Goal: Information Seeking & Learning: Find specific fact

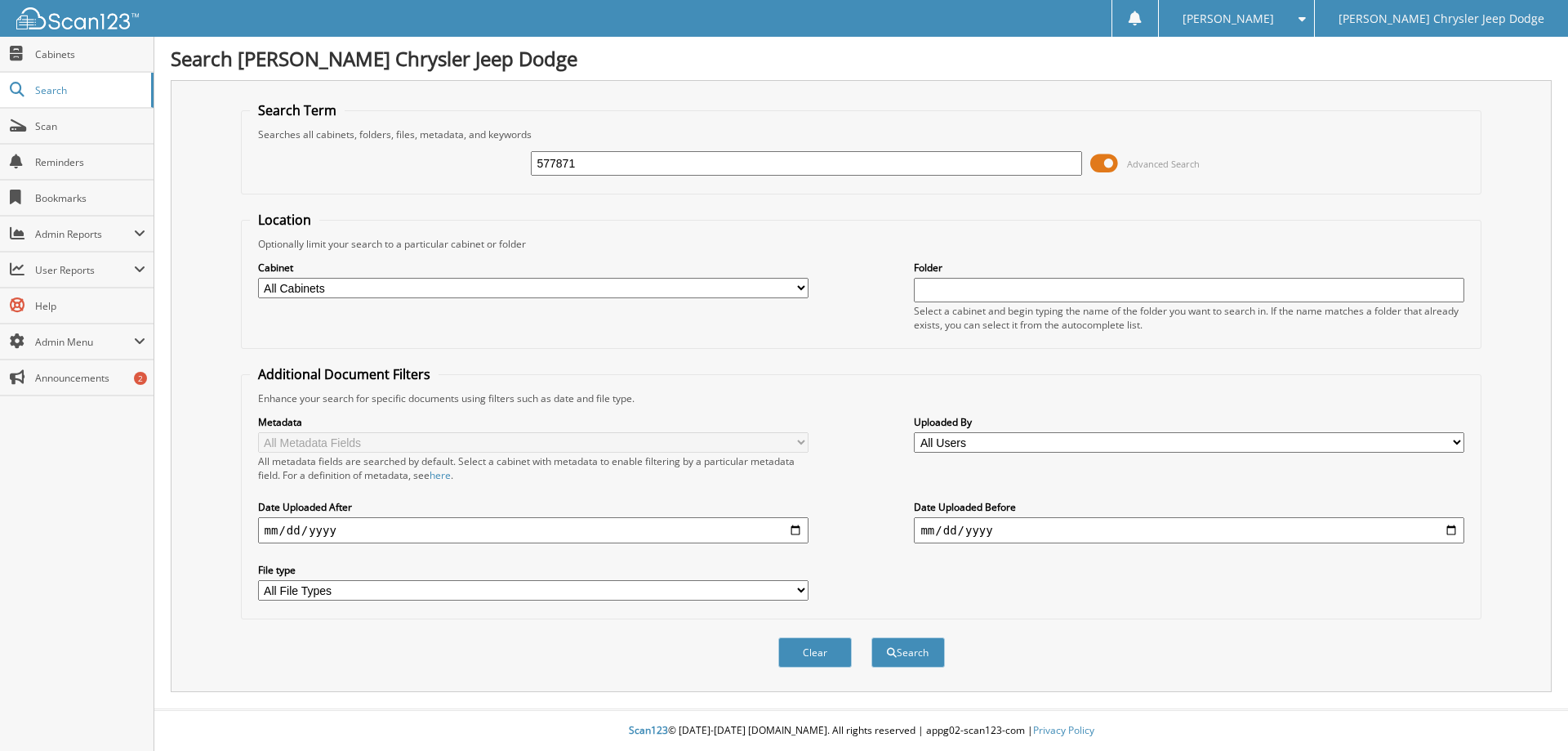
drag, startPoint x: 620, startPoint y: 162, endPoint x: 497, endPoint y: 167, distance: 123.1
click at [497, 167] on div "577871 Advanced Search" at bounding box center [862, 163] width 1223 height 44
type input "NH190299"
click at [892, 646] on button "Search" at bounding box center [907, 652] width 73 height 30
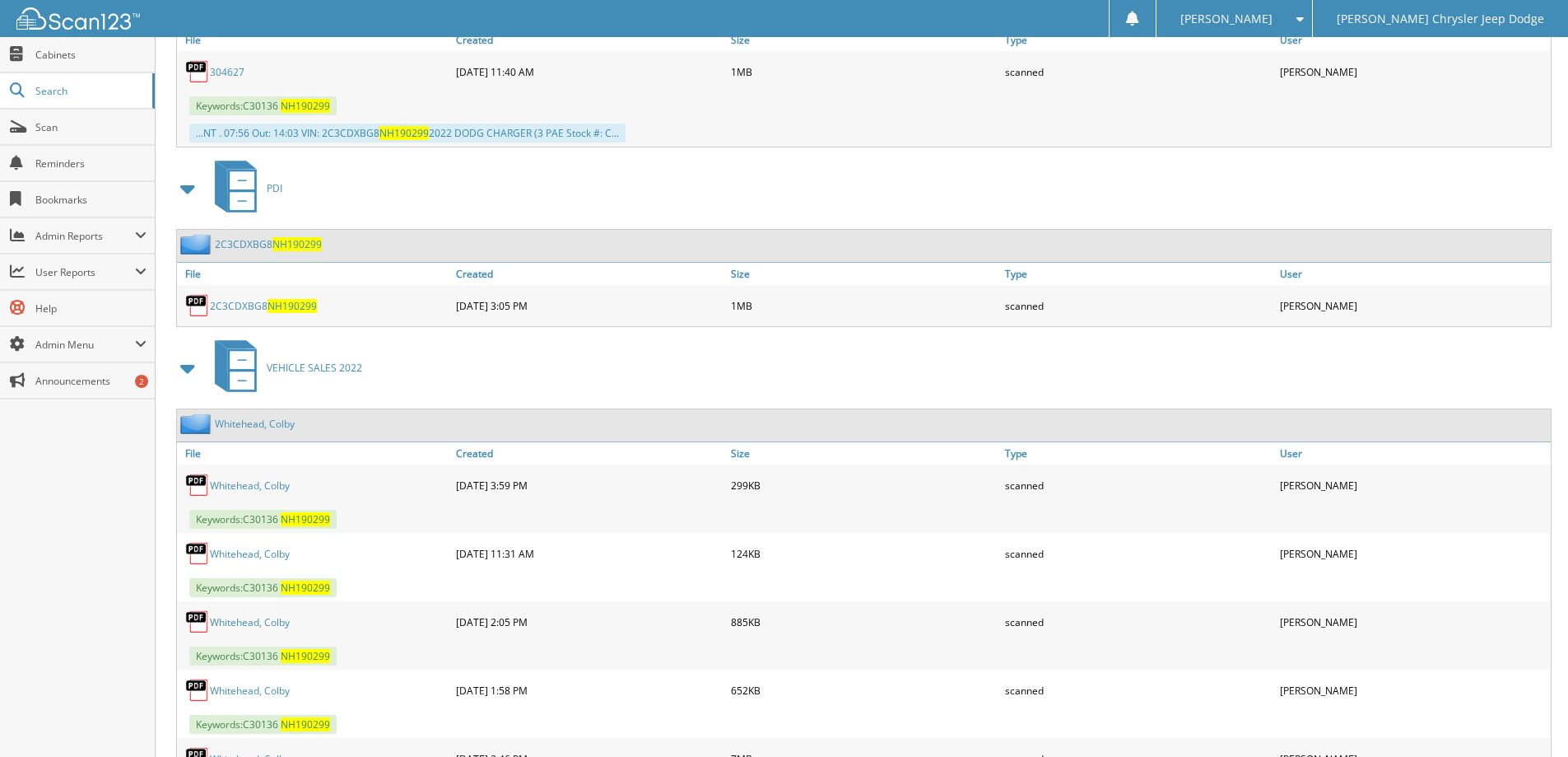
scroll to position [1010, 0]
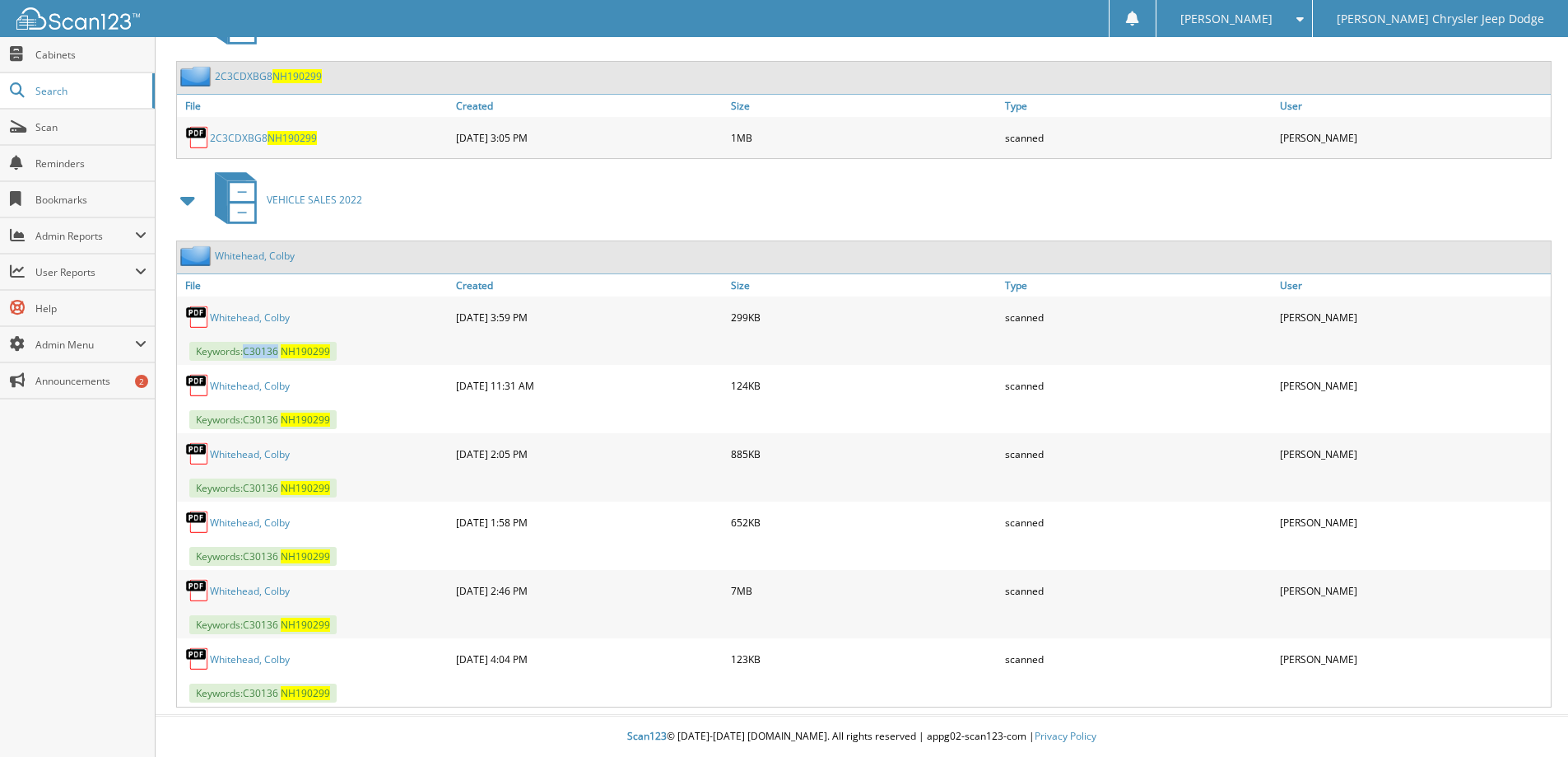
drag, startPoint x: 282, startPoint y: 350, endPoint x: 246, endPoint y: 349, distance: 36.0
click at [246, 349] on span "Keywords: C 3 0 1 3 6 N H 1 9 0 2 9 9" at bounding box center [263, 351] width 147 height 19
copy span "C 3 0 1 3 6"
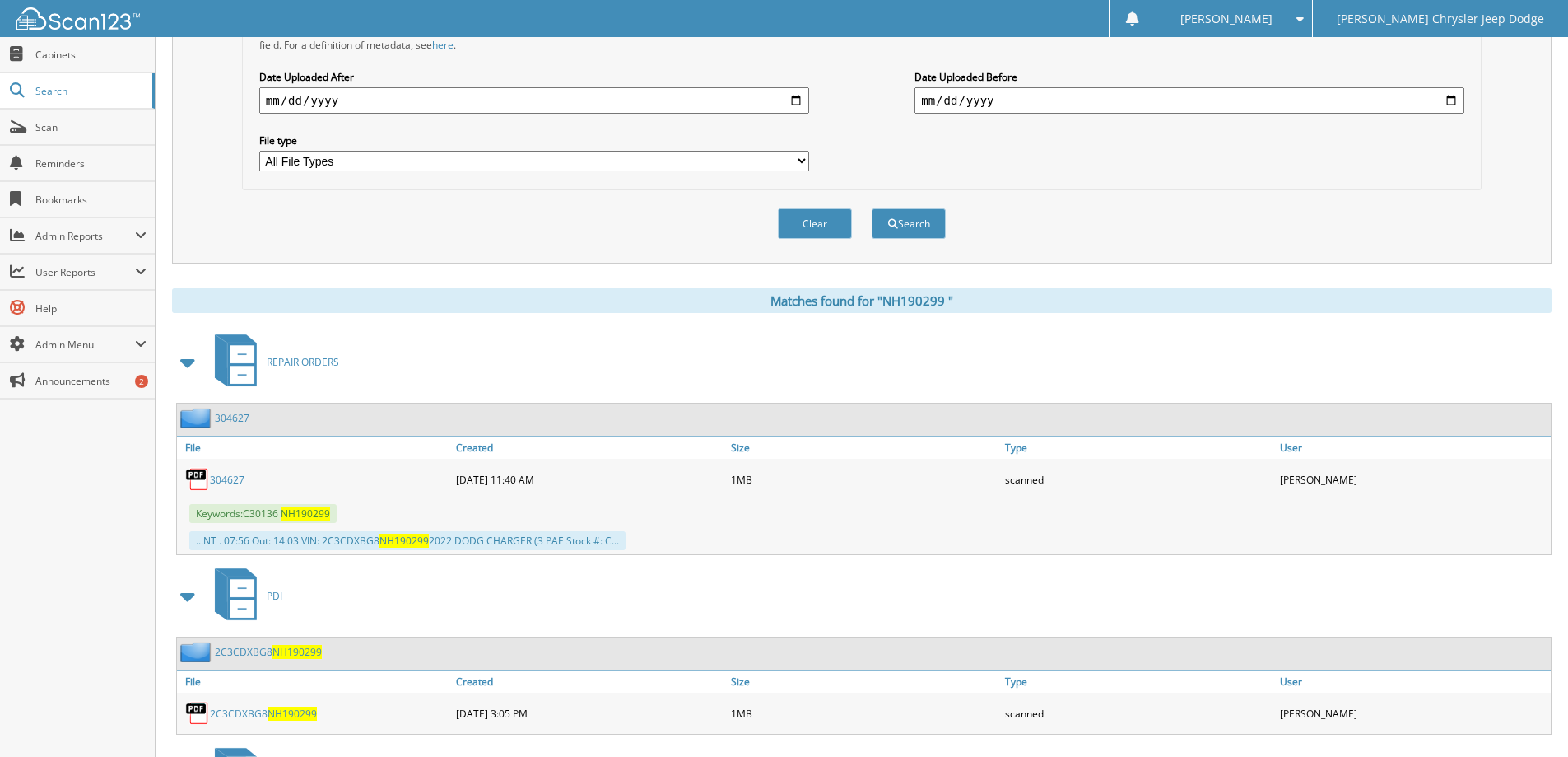
scroll to position [0, 0]
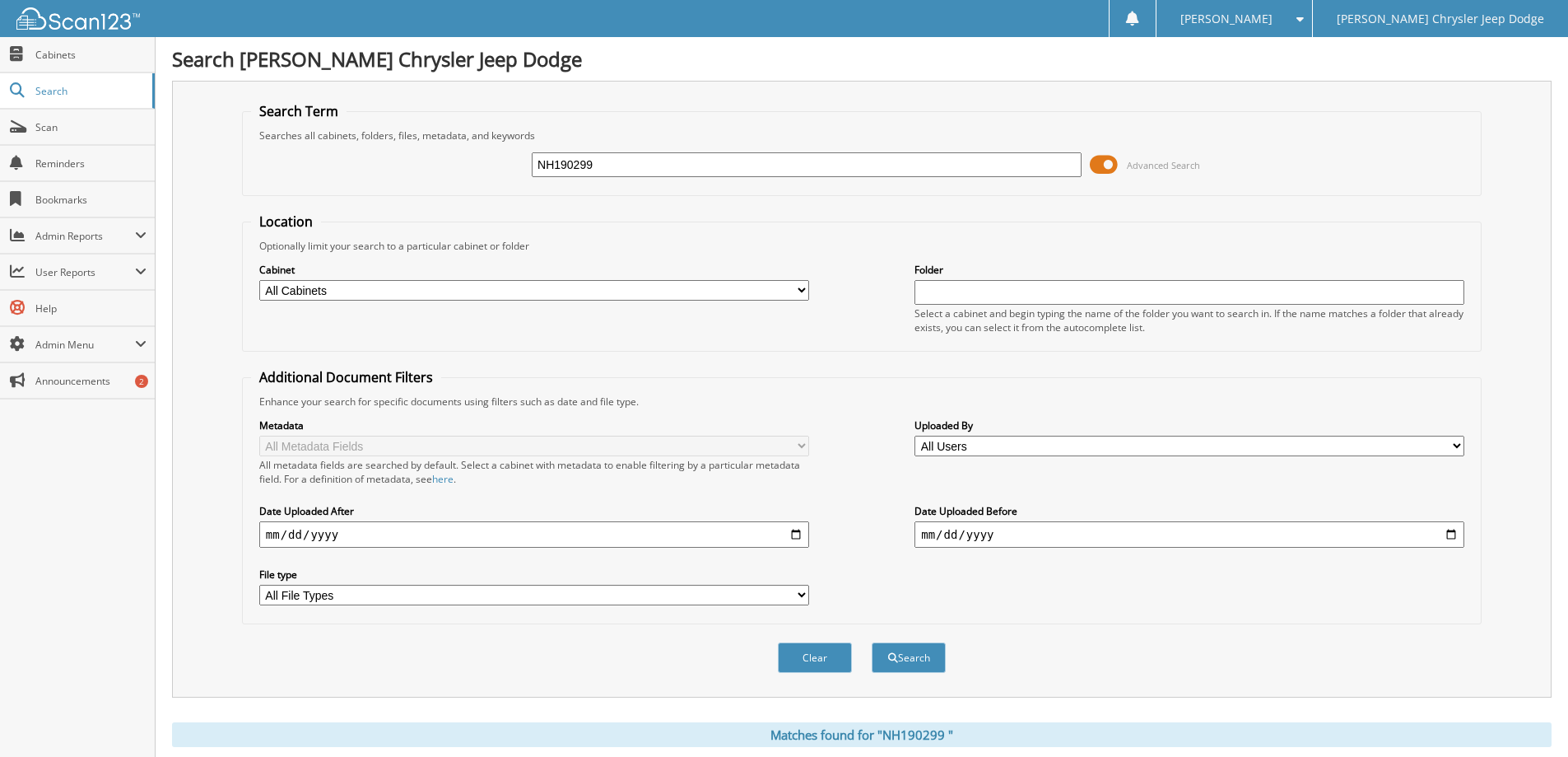
drag, startPoint x: 732, startPoint y: 172, endPoint x: 455, endPoint y: 140, distance: 278.8
click at [454, 139] on fieldset "Search Term Searches all cabinets, folders, files, metadata, and keywords NH190…" at bounding box center [862, 149] width 1239 height 94
type input "JG374737"
click at [872, 643] on button "Search" at bounding box center [908, 657] width 74 height 30
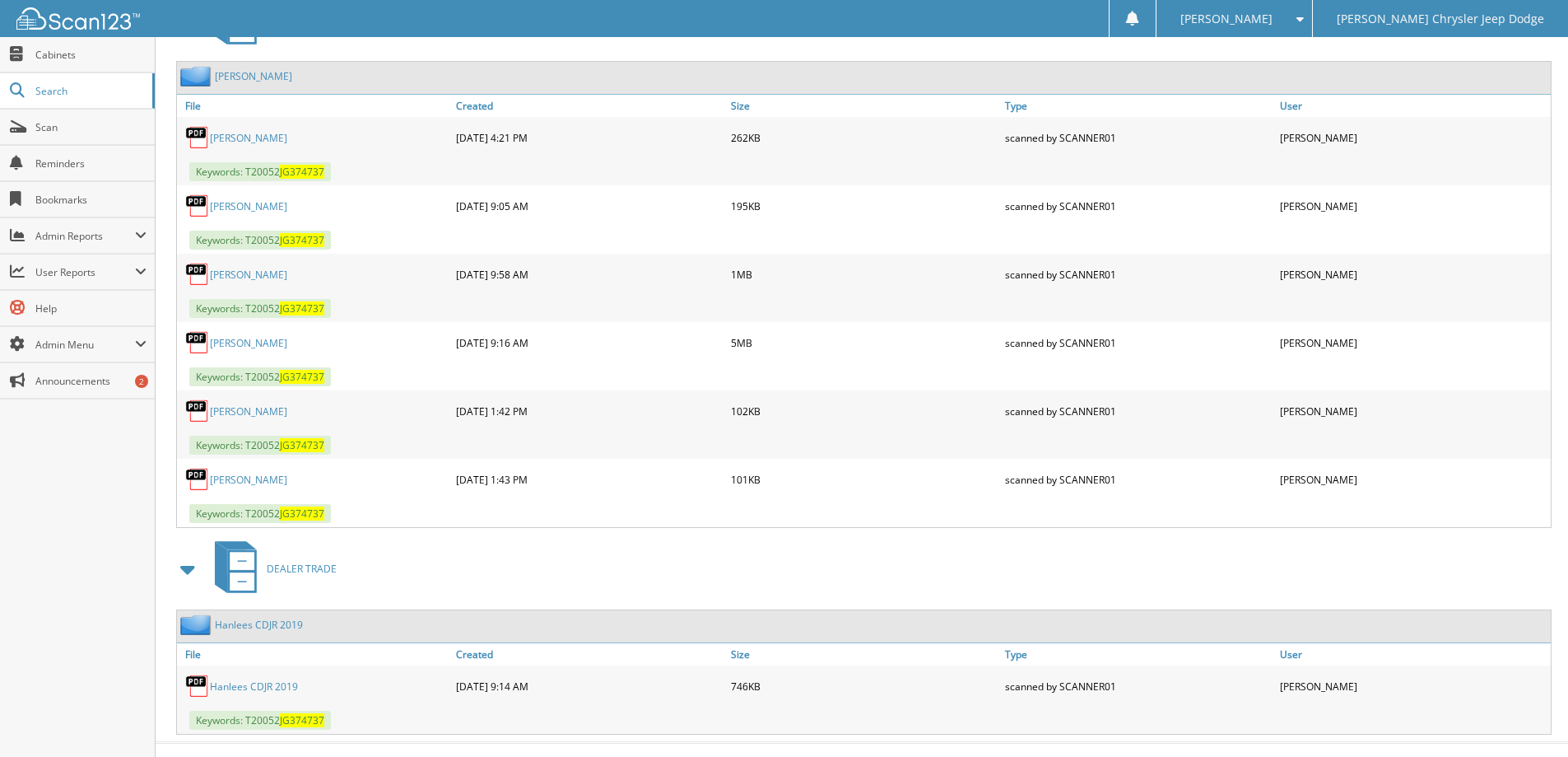
scroll to position [1070, 0]
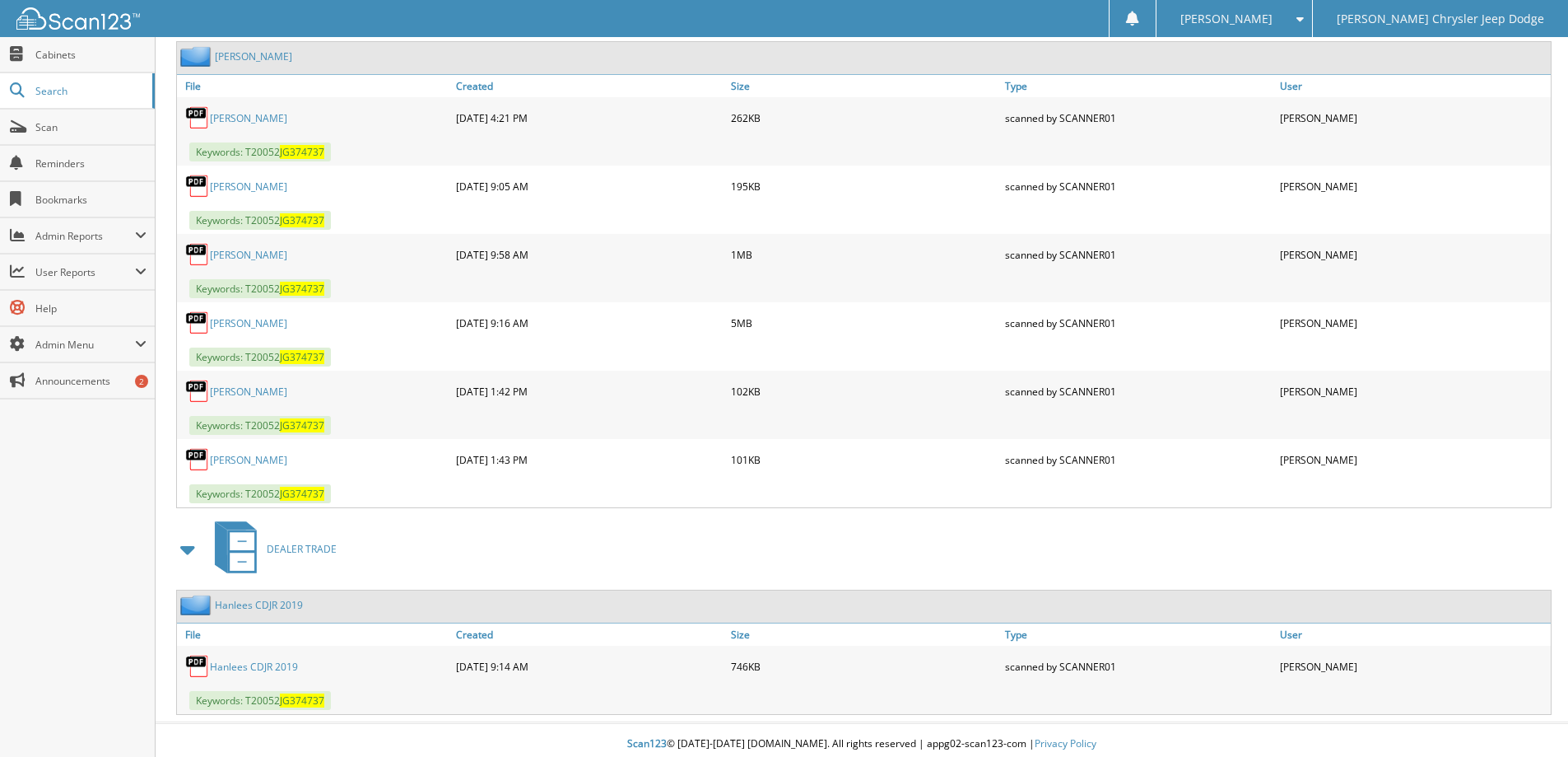
click at [252, 323] on link "Gomes_ Johnny" at bounding box center [248, 323] width 77 height 14
click at [59, 84] on span "Search" at bounding box center [89, 91] width 108 height 14
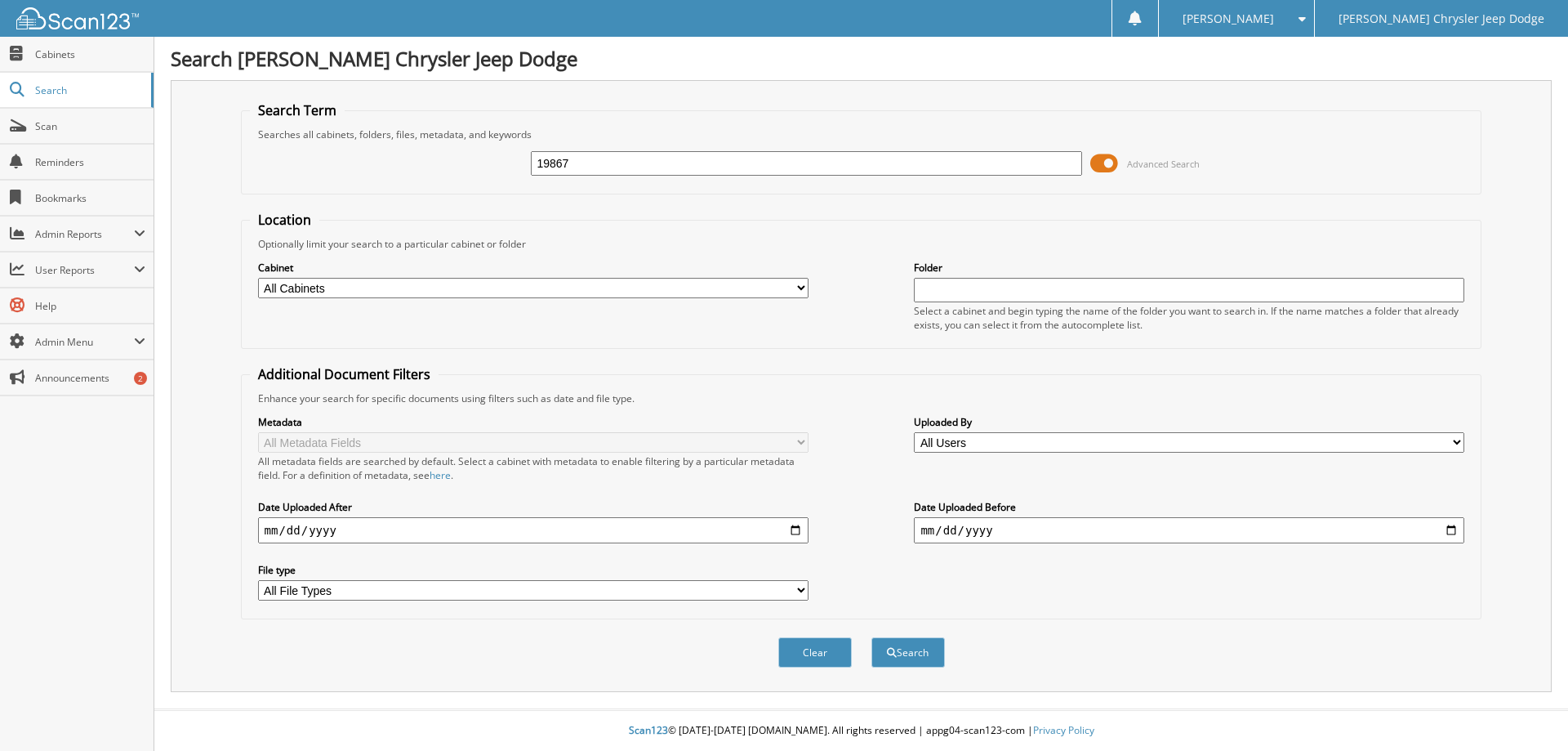
type input "19867"
click at [871, 637] on button "Search" at bounding box center [907, 652] width 73 height 30
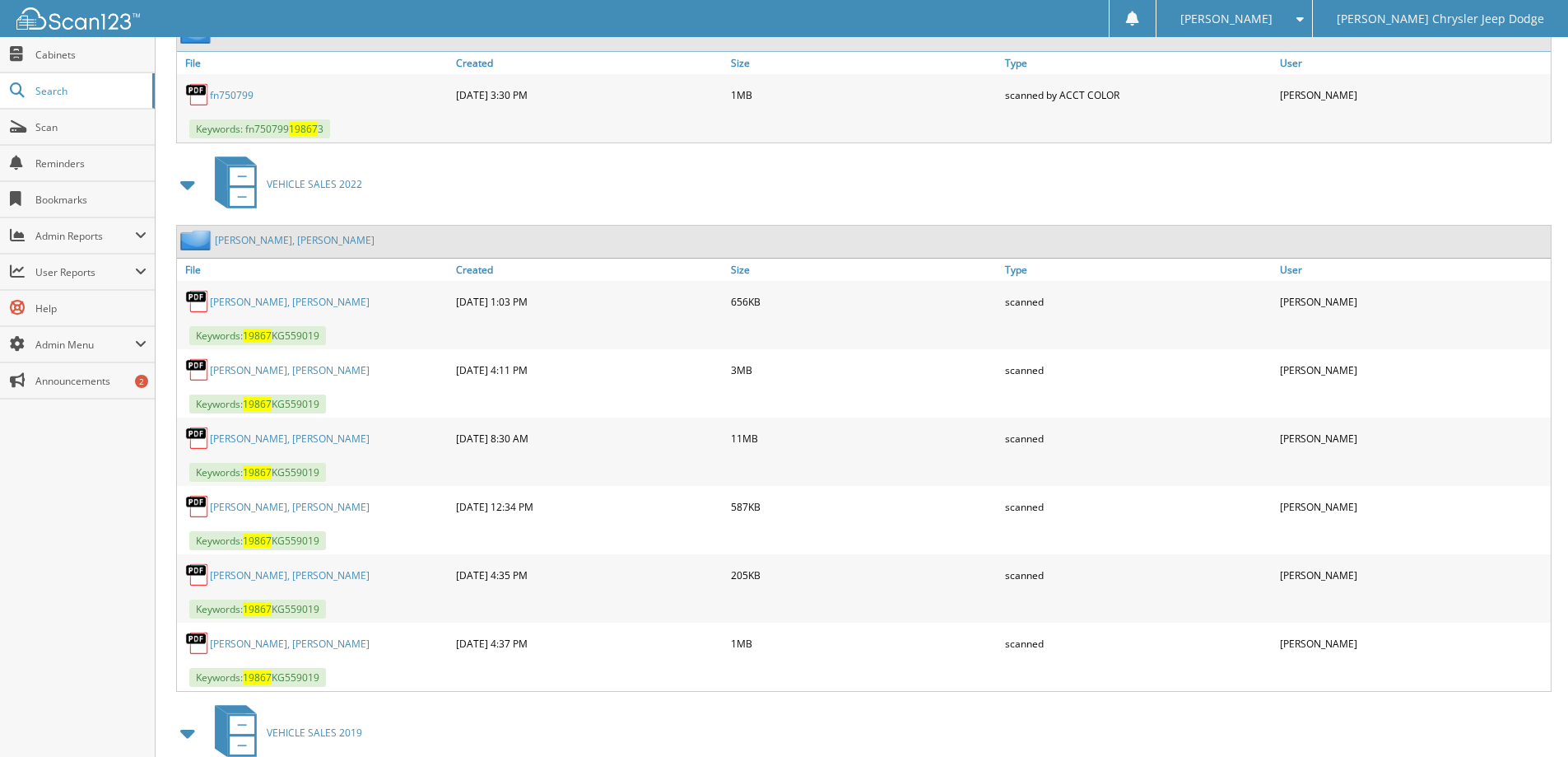
scroll to position [2306, 0]
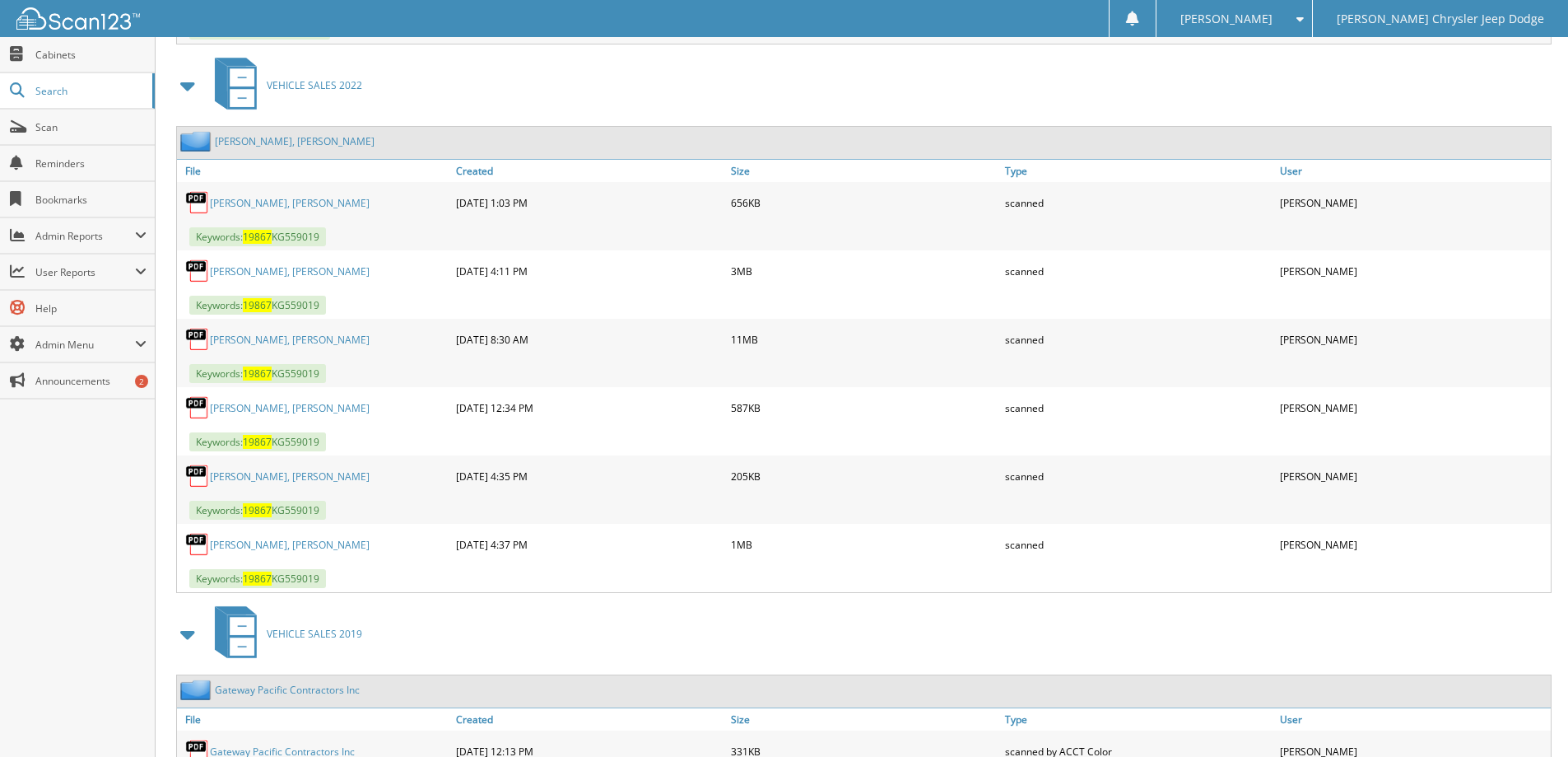
click at [270, 140] on link "[PERSON_NAME], [PERSON_NAME]" at bounding box center [295, 141] width 159 height 14
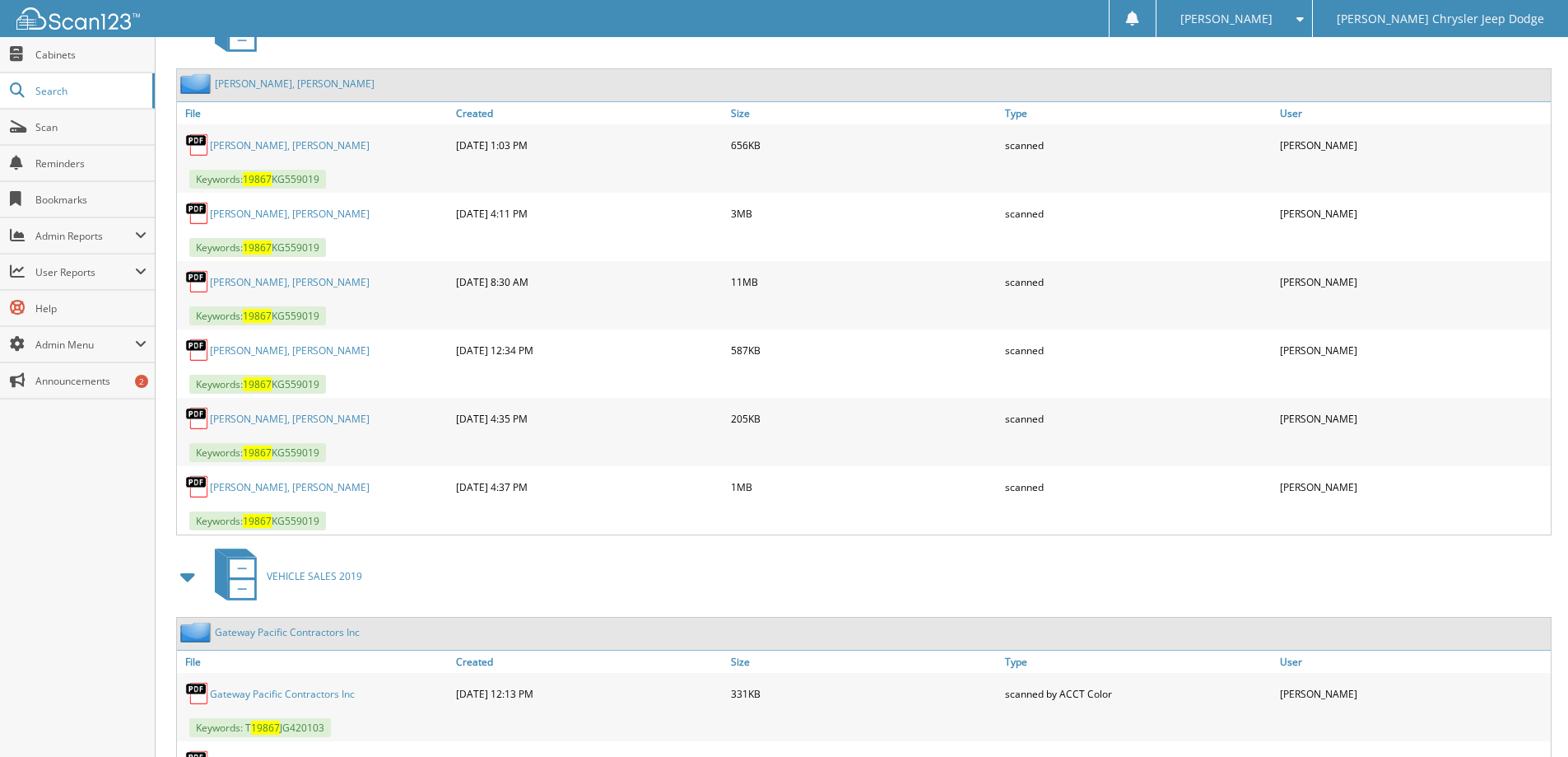
scroll to position [2306, 0]
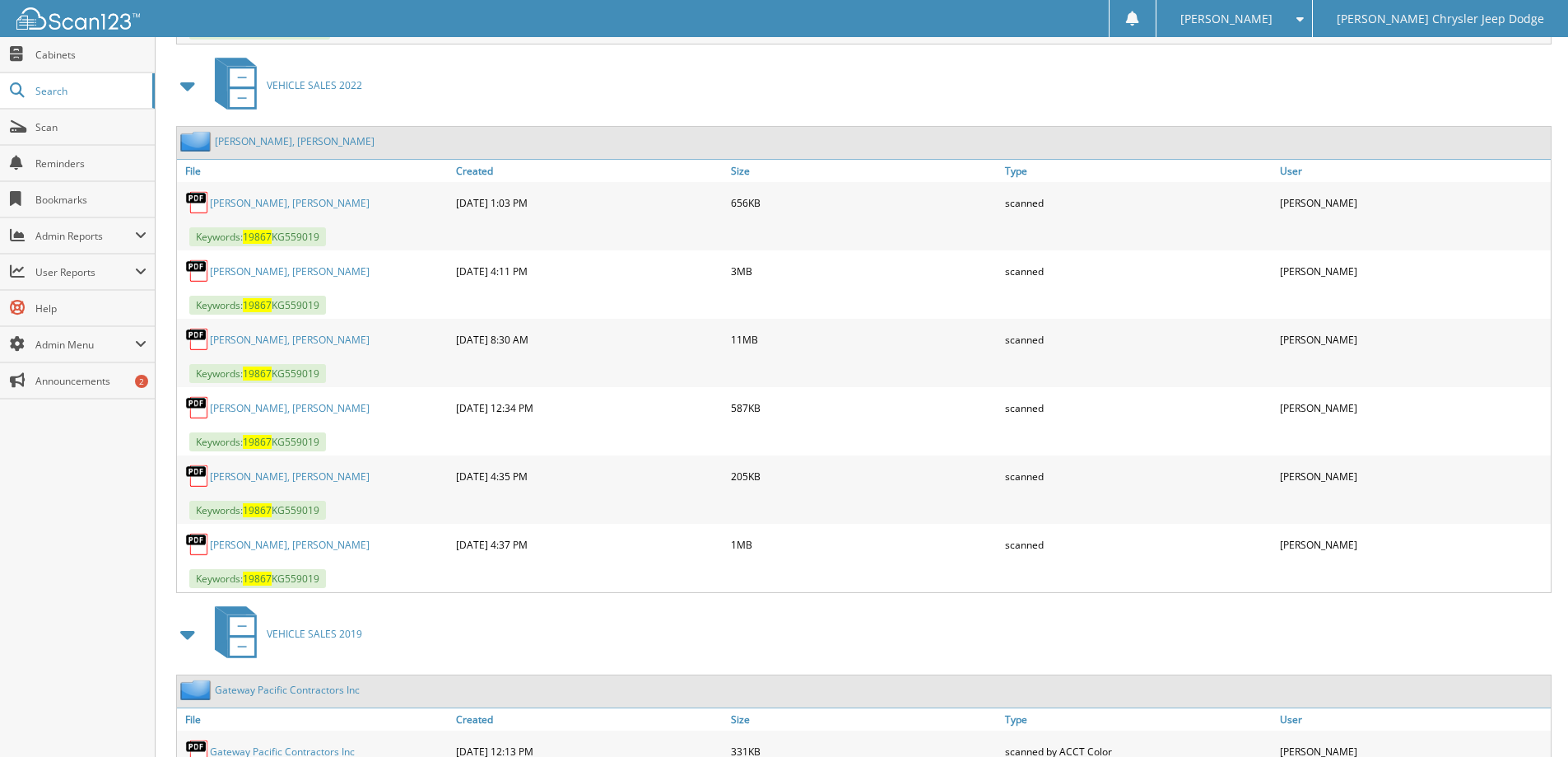
click at [256, 337] on link "[PERSON_NAME], [PERSON_NAME]" at bounding box center [290, 340] width 159 height 14
click at [981, 32] on div "[PERSON_NAME] Settings Logout [PERSON_NAME] Chrysler Jeep Dodge" at bounding box center [784, 18] width 1568 height 37
click at [268, 202] on link "[PERSON_NAME], [PERSON_NAME]" at bounding box center [290, 203] width 159 height 14
click at [269, 335] on link "[PERSON_NAME], [PERSON_NAME]" at bounding box center [290, 340] width 159 height 14
click at [258, 410] on link "[PERSON_NAME], [PERSON_NAME]" at bounding box center [290, 408] width 159 height 14
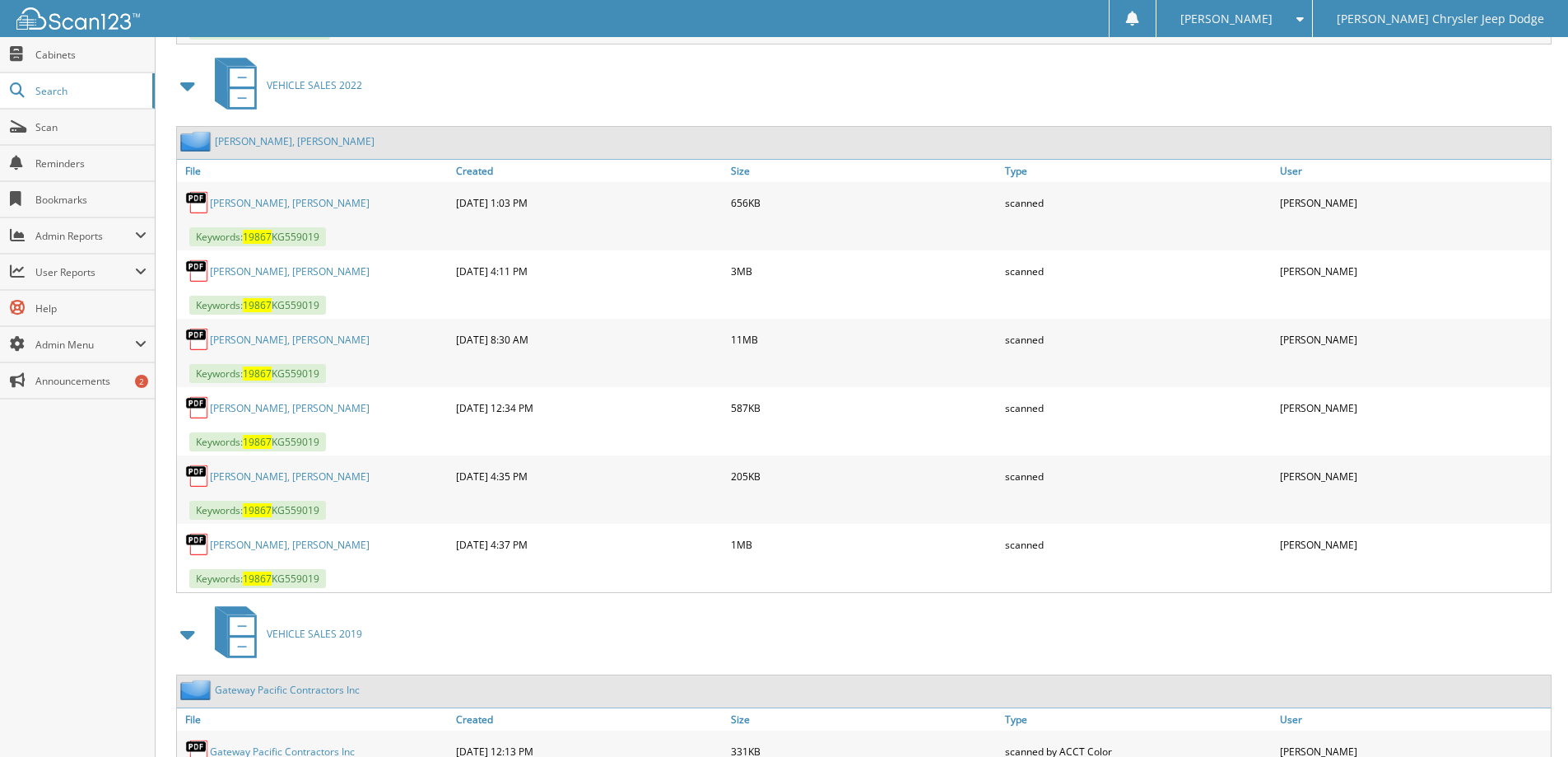
click at [264, 477] on link "[PERSON_NAME], [PERSON_NAME]" at bounding box center [290, 476] width 159 height 14
click at [279, 545] on link "[PERSON_NAME], [PERSON_NAME]" at bounding box center [290, 545] width 159 height 14
drag, startPoint x: 272, startPoint y: 237, endPoint x: 247, endPoint y: 238, distance: 25.0
click at [247, 238] on span "Keywords: 19867 KG559019" at bounding box center [257, 237] width 137 height 19
copy span "19867"
